Goal: Check status: Check status

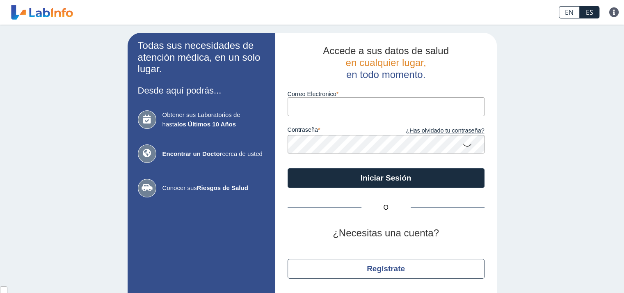
type input "[EMAIL_ADDRESS][DOMAIN_NAME]"
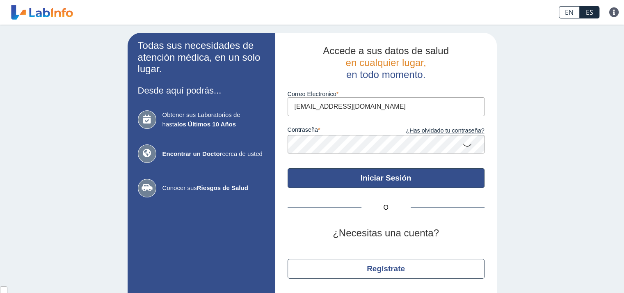
drag, startPoint x: 0, startPoint y: 0, endPoint x: 320, endPoint y: 174, distance: 363.9
click at [320, 174] on button "Iniciar Sesión" at bounding box center [386, 178] width 197 height 20
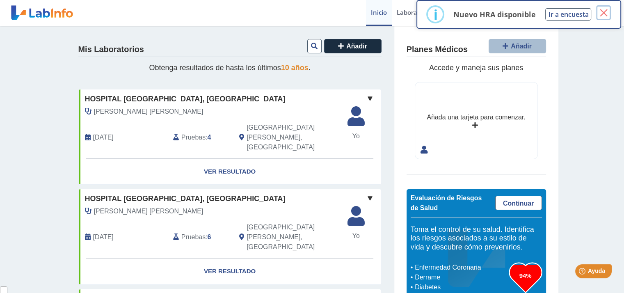
click at [605, 11] on button "×" at bounding box center [603, 12] width 15 height 15
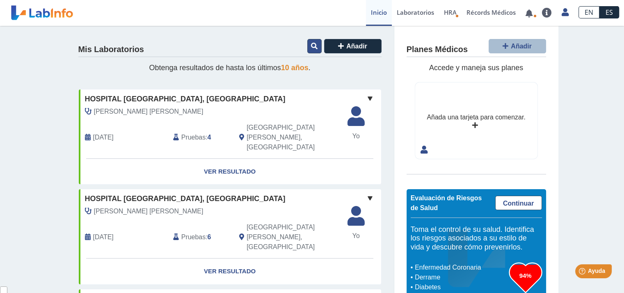
click at [311, 43] on icon at bounding box center [314, 46] width 7 height 7
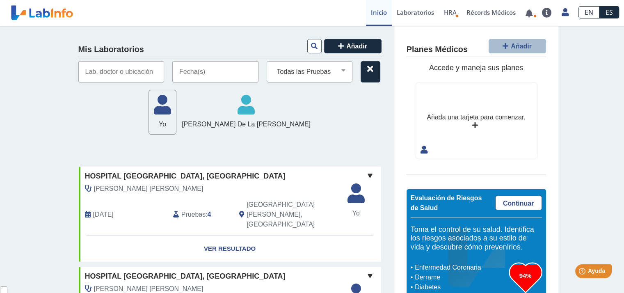
click at [226, 70] on input "text" at bounding box center [215, 71] width 86 height 21
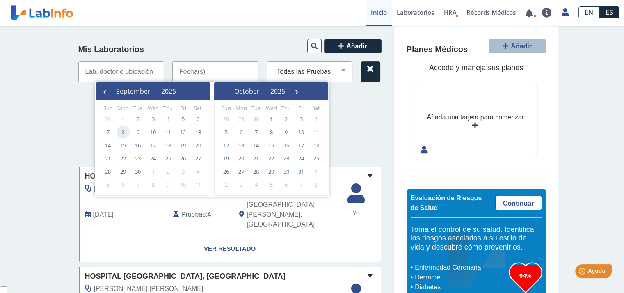
click at [125, 132] on span "8" at bounding box center [123, 132] width 13 height 13
click at [123, 131] on span "8" at bounding box center [123, 132] width 13 height 13
type input "[DATE] - [DATE]"
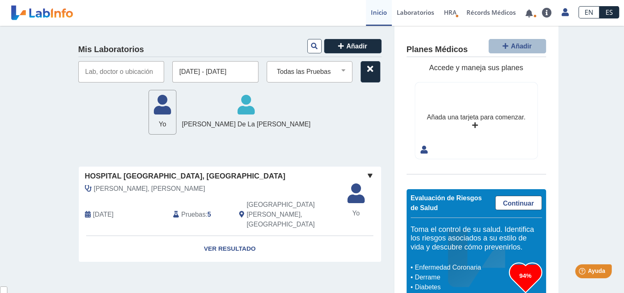
click at [123, 131] on div "Yo Yo [PERSON_NAME] De la [PERSON_NAME] De la [PERSON_NAME]" at bounding box center [229, 112] width 303 height 45
click at [212, 236] on link "Ver Resultado" at bounding box center [230, 249] width 302 height 26
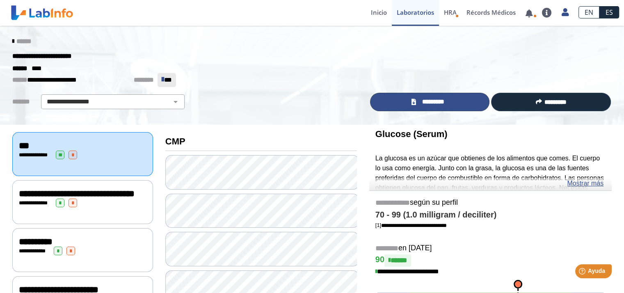
click at [425, 99] on span "*********" at bounding box center [433, 101] width 30 height 9
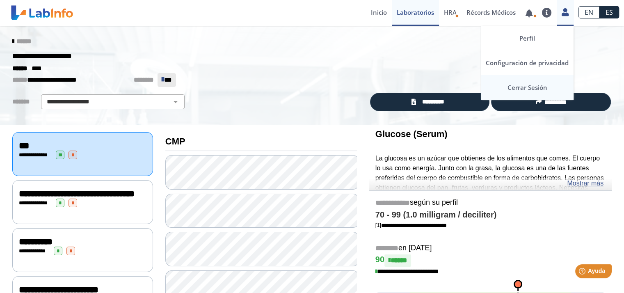
click at [528, 83] on link "Cerrar Sesión" at bounding box center [527, 87] width 93 height 25
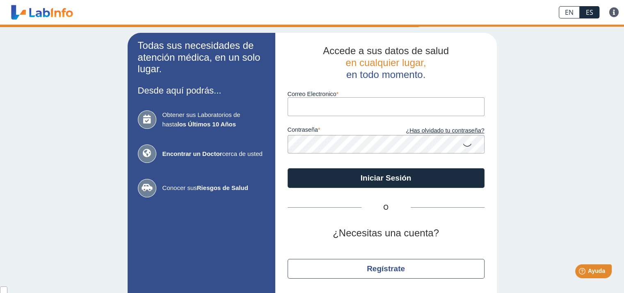
click at [453, 13] on div "EN ES Preguntas Frecuentes Política de privacidad" at bounding box center [311, 12] width 470 height 25
type input "[EMAIL_ADDRESS][DOMAIN_NAME]"
